Goal: Find specific page/section: Find specific page/section

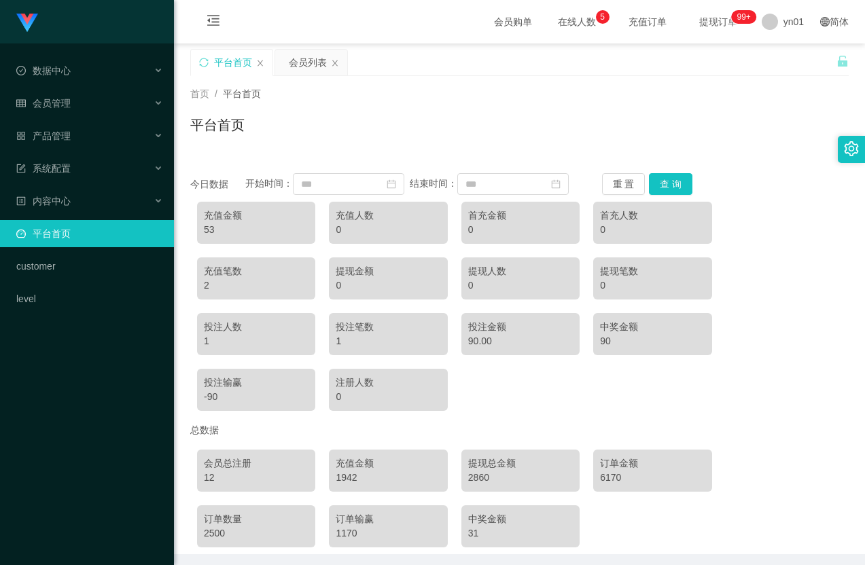
scroll to position [67, 0]
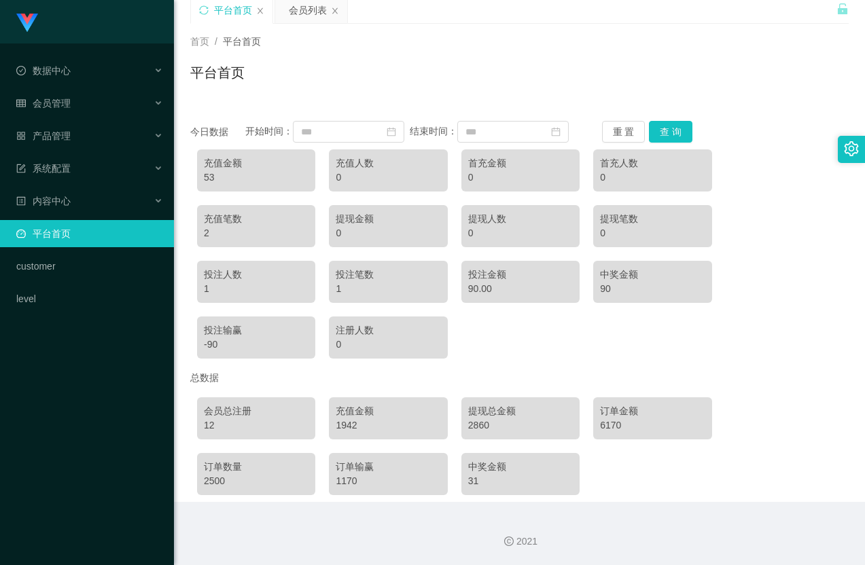
click at [345, 427] on div "1942" at bounding box center [388, 426] width 105 height 14
click at [474, 427] on div "2860" at bounding box center [520, 426] width 105 height 14
